Goal: Task Accomplishment & Management: Complete application form

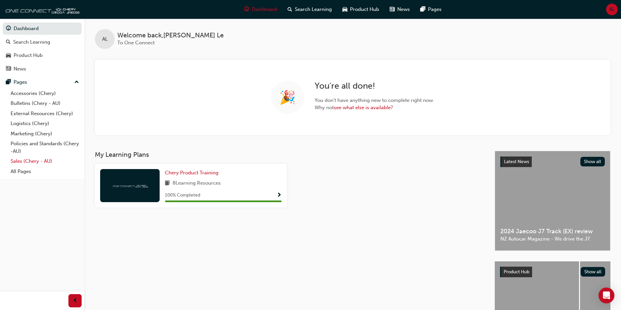
click at [45, 160] on link "Sales (Chery - AU)" at bounding box center [45, 161] width 74 height 10
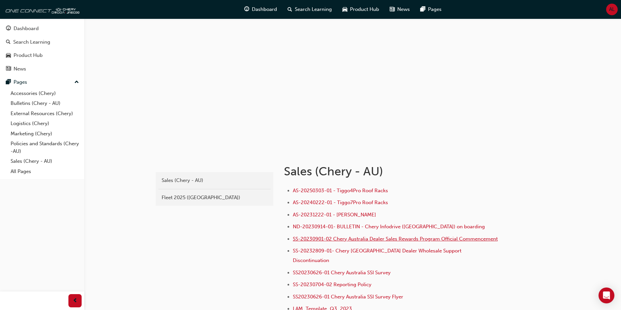
scroll to position [33, 0]
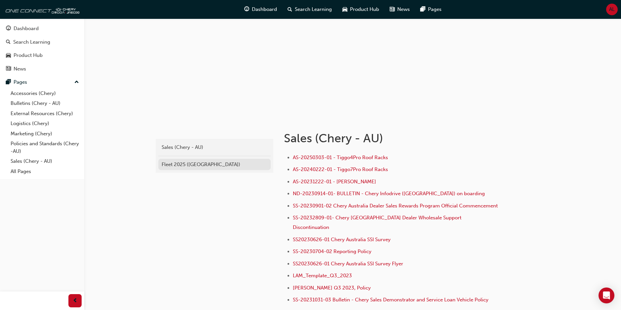
click at [193, 164] on div "Fleet 2025 ([GEOGRAPHIC_DATA])" at bounding box center [215, 165] width 106 height 8
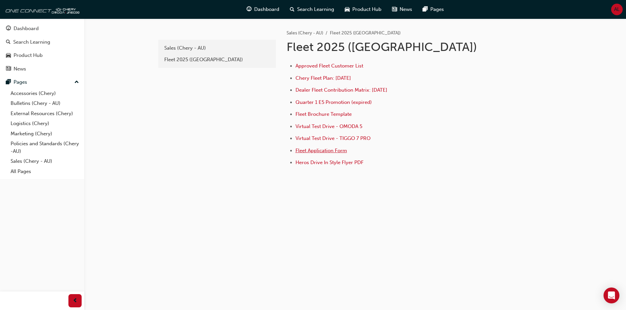
click at [317, 148] on span "Fleet Application Form" at bounding box center [322, 150] width 52 height 6
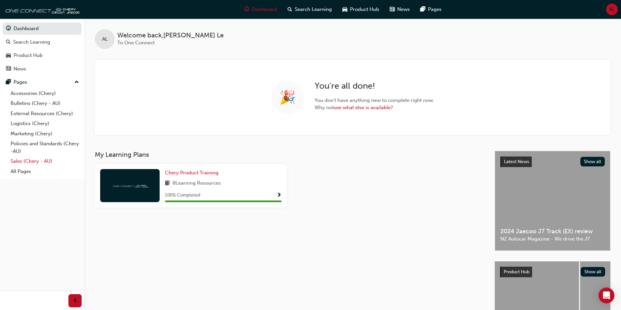
click at [35, 158] on link "Sales (Chery - AU)" at bounding box center [45, 161] width 74 height 10
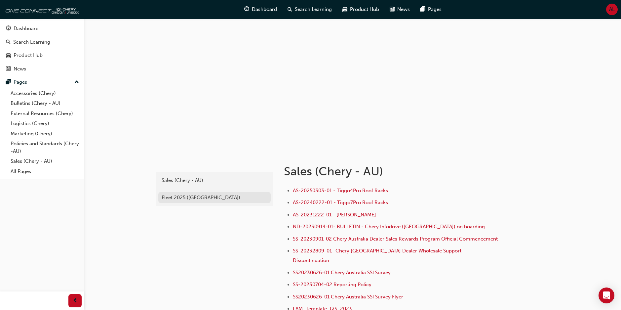
click at [192, 200] on div "Fleet 2025 ([GEOGRAPHIC_DATA])" at bounding box center [215, 198] width 106 height 8
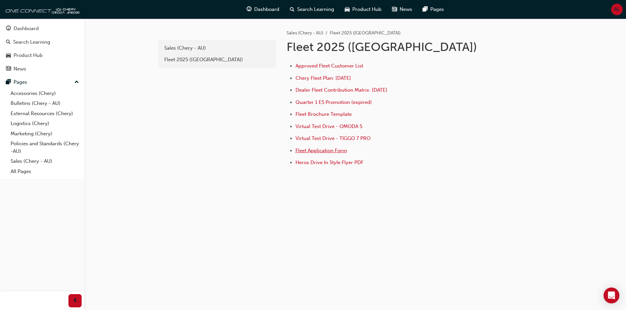
click at [315, 151] on span "Fleet Application Form" at bounding box center [322, 150] width 52 height 6
click at [340, 150] on span "Fleet Application Form" at bounding box center [322, 150] width 52 height 6
